Goal: Task Accomplishment & Management: Use online tool/utility

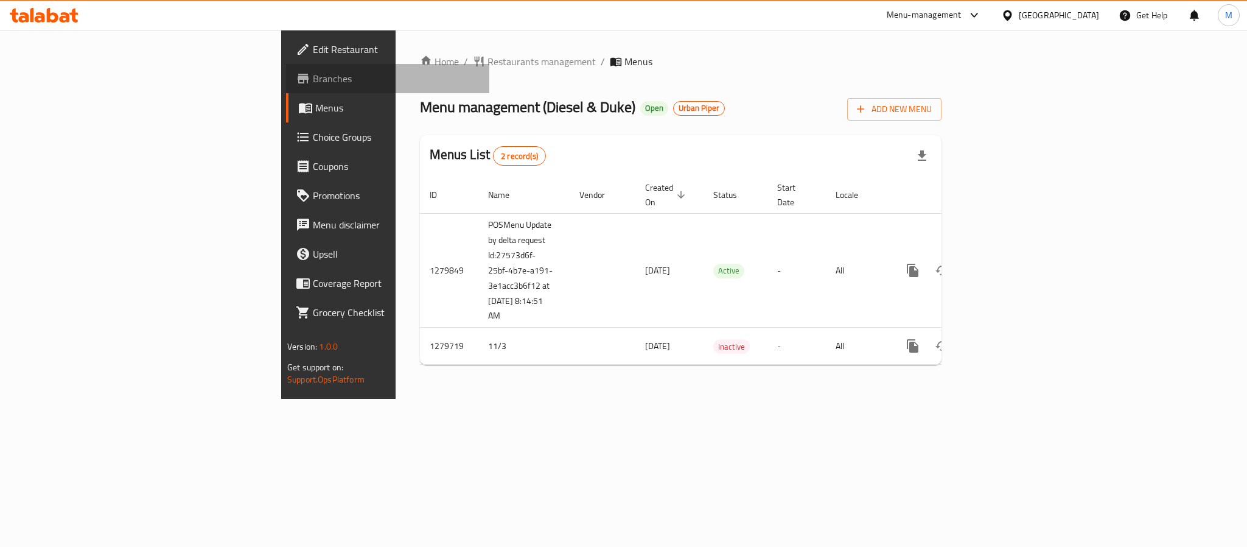
click at [286, 68] on link "Branches" at bounding box center [387, 78] width 203 height 29
drag, startPoint x: 636, startPoint y: 20, endPoint x: 349, endPoint y: 40, distance: 288.0
click at [396, 40] on div "Home / Restaurants management / Menus Menu management ( Diesel & Duke ) Open Ur…" at bounding box center [681, 214] width 570 height 369
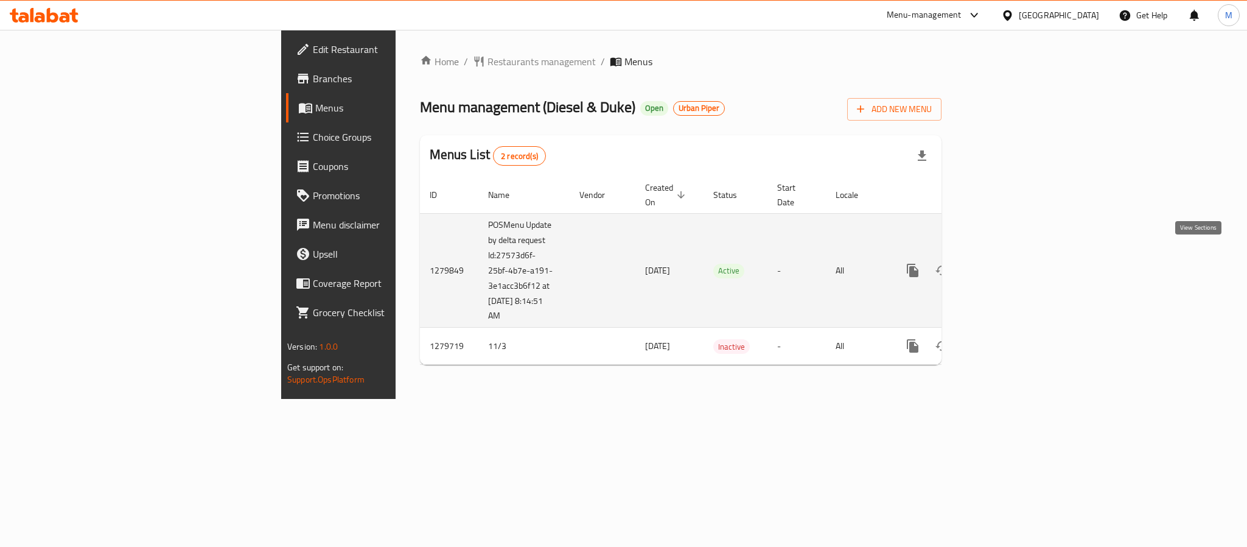
click at [1015, 257] on link "enhanced table" at bounding box center [1000, 270] width 29 height 29
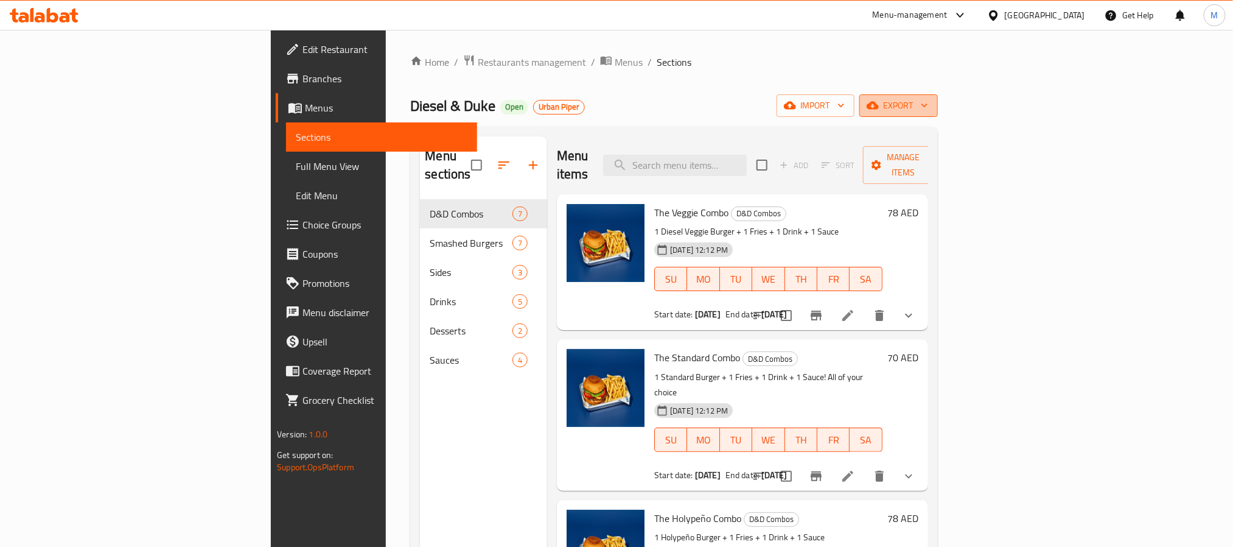
click at [931, 103] on icon "button" at bounding box center [925, 105] width 12 height 12
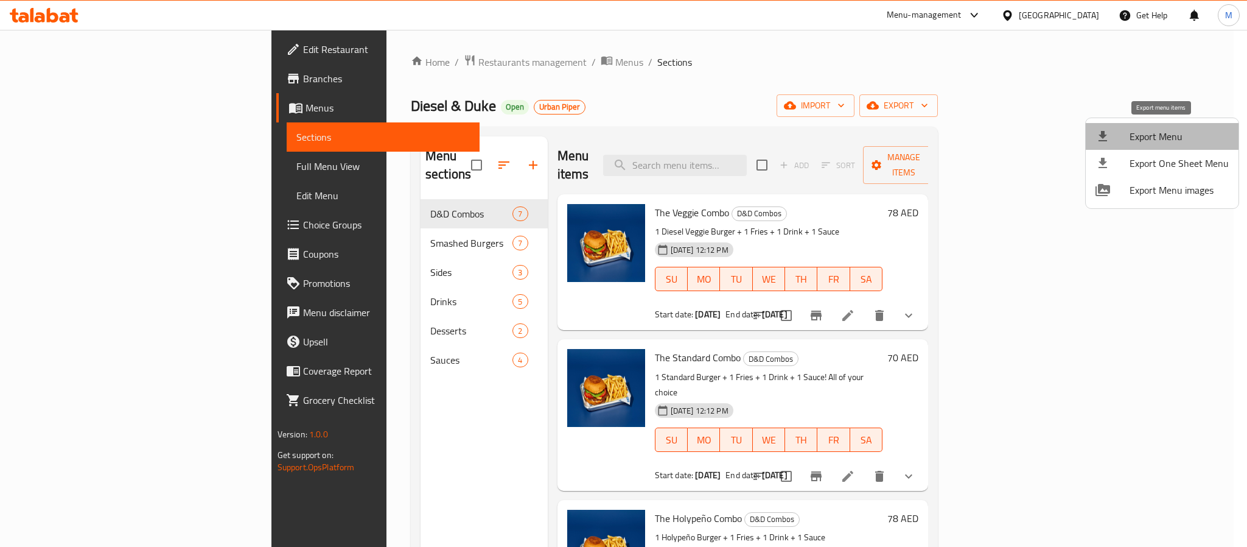
click at [1171, 127] on li "Export Menu" at bounding box center [1162, 136] width 153 height 27
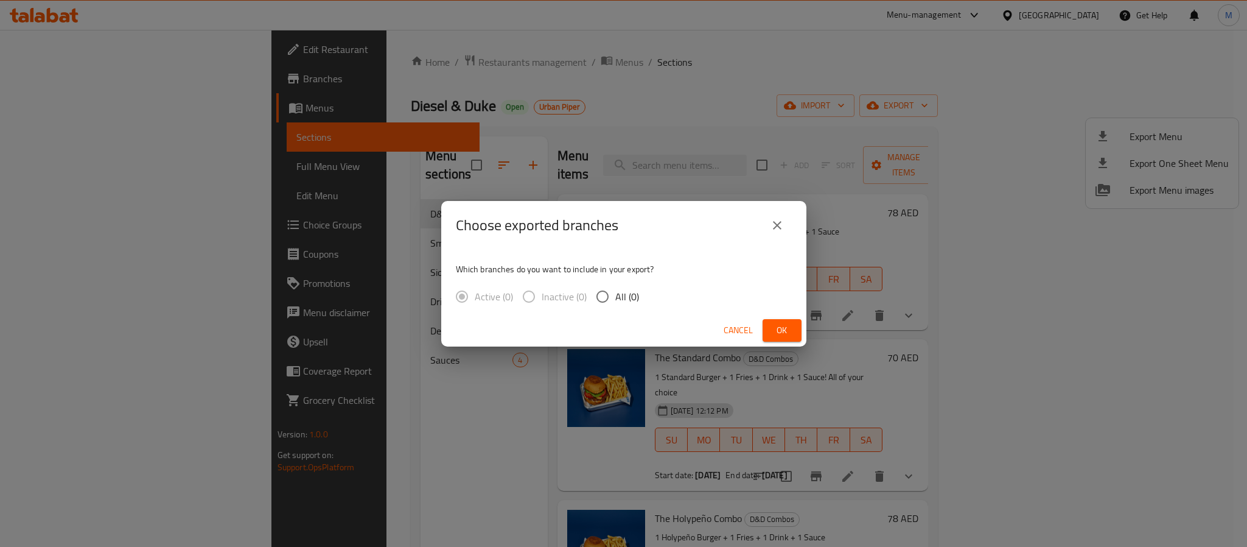
click at [630, 293] on span "All (0)" at bounding box center [627, 296] width 24 height 15
click at [615, 293] on input "All (0)" at bounding box center [603, 297] width 26 height 26
radio input "true"
click at [782, 319] on button "Ok" at bounding box center [782, 330] width 39 height 23
